Goal: Check status

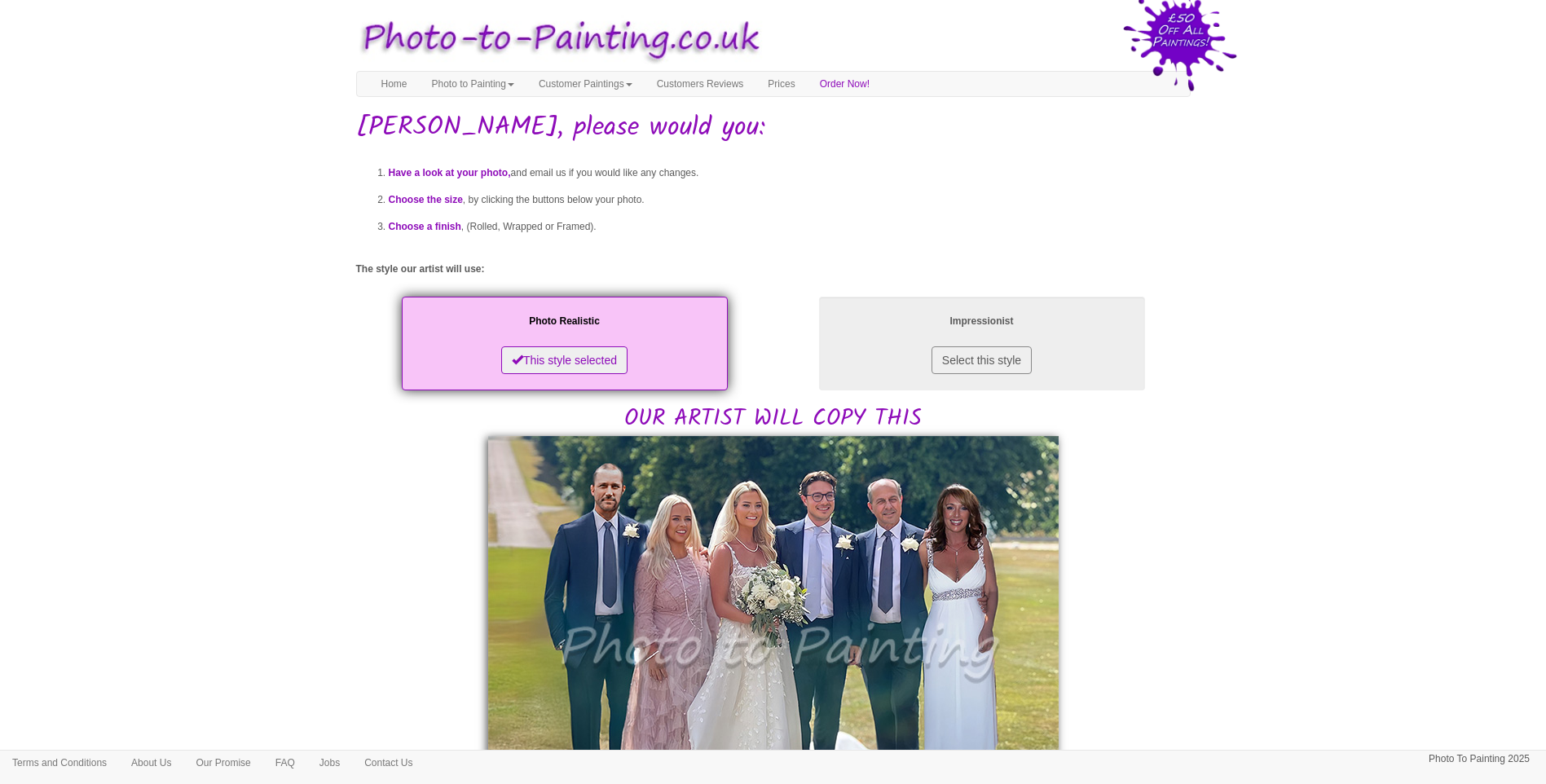
scroll to position [407, 0]
